Goal: Navigation & Orientation: Find specific page/section

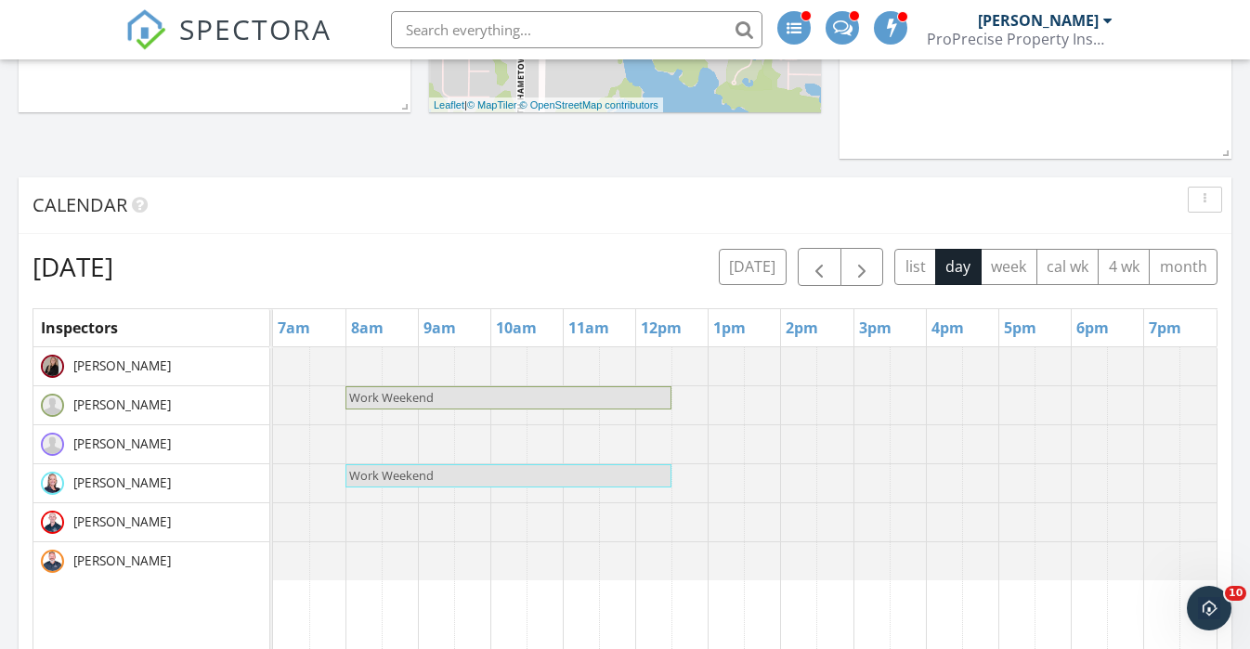
scroll to position [1738, 1251]
click at [287, 39] on span "SPECTORA" at bounding box center [255, 28] width 152 height 39
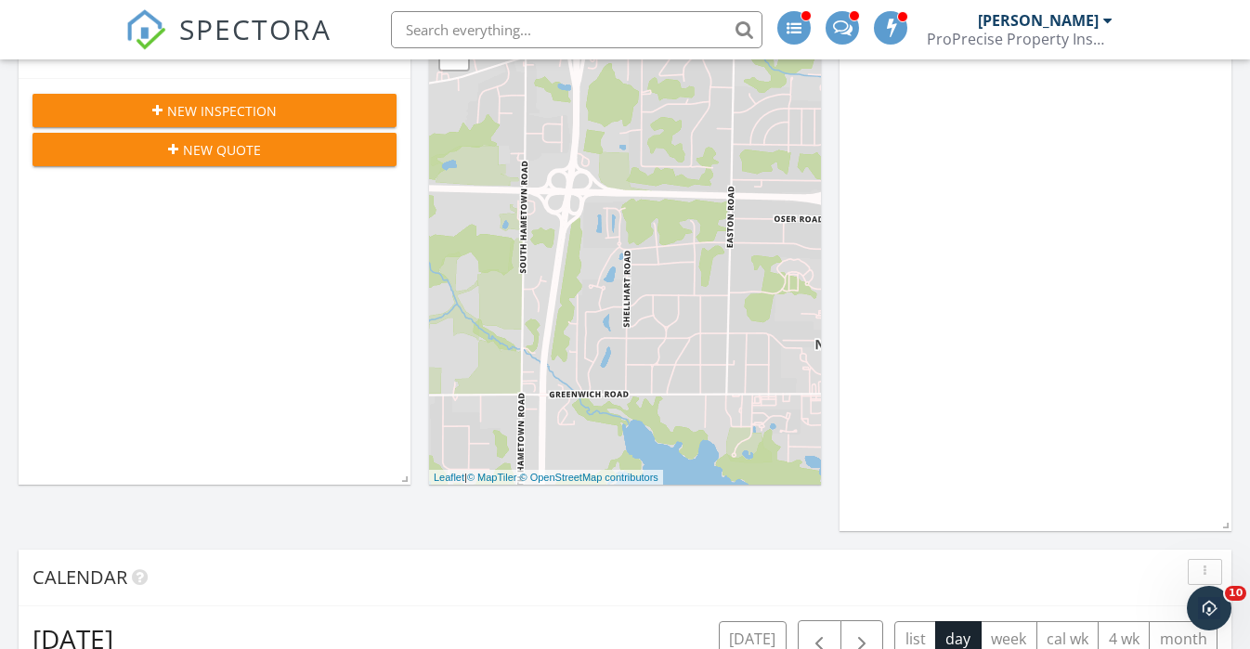
scroll to position [0, 0]
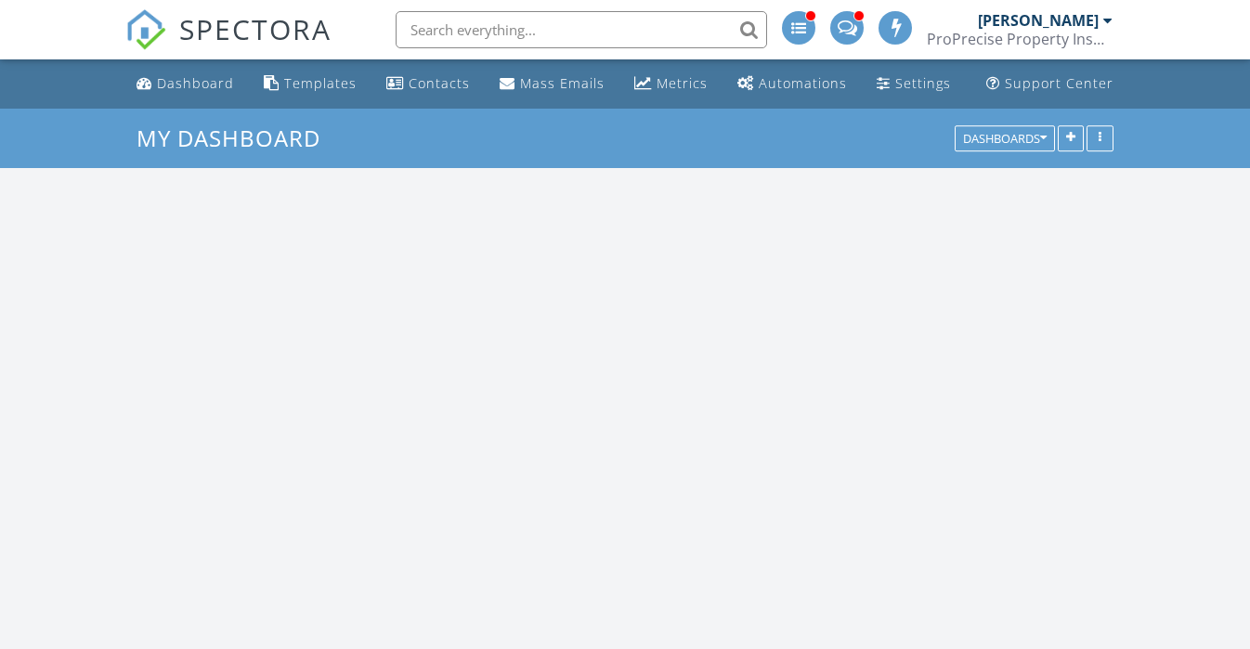
scroll to position [1738, 1251]
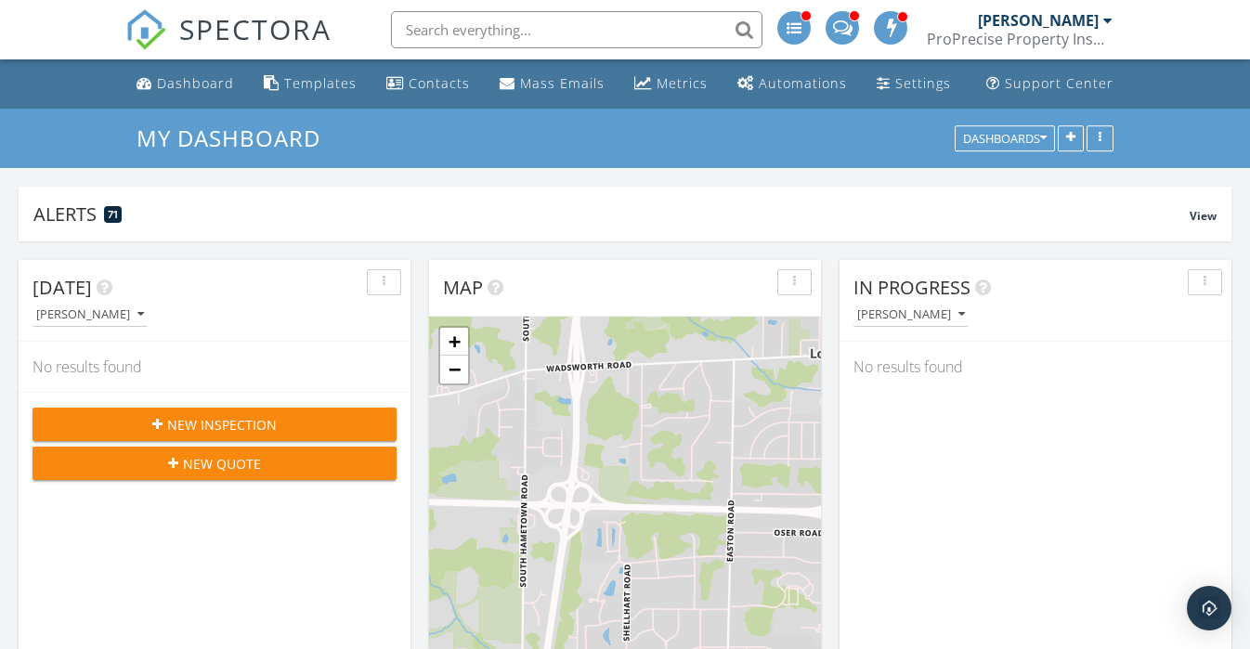
click at [267, 26] on span "SPECTORA" at bounding box center [255, 28] width 152 height 39
click at [288, 33] on span "SPECTORA" at bounding box center [255, 28] width 152 height 39
click at [157, 35] on img at bounding box center [145, 29] width 41 height 41
click at [291, 33] on span "SPECTORA" at bounding box center [255, 28] width 152 height 39
